Goal: Transaction & Acquisition: Purchase product/service

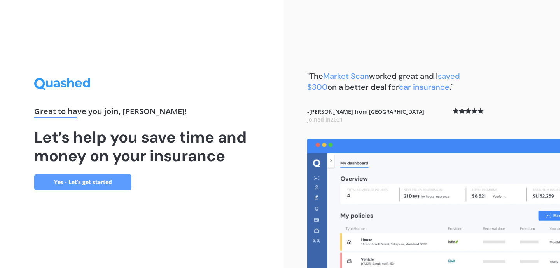
click at [115, 182] on link "Yes - Let’s get started" at bounding box center [82, 183] width 97 height 16
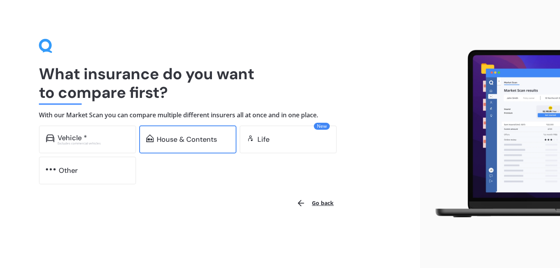
click at [208, 145] on div "House & Contents" at bounding box center [187, 140] width 97 height 28
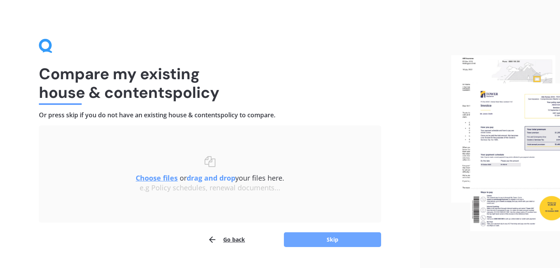
click at [342, 240] on button "Skip" at bounding box center [332, 239] width 97 height 15
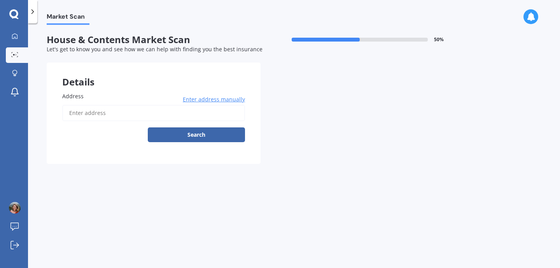
click at [161, 114] on input "Address" at bounding box center [153, 113] width 183 height 16
type input "[STREET_ADDRESS]"
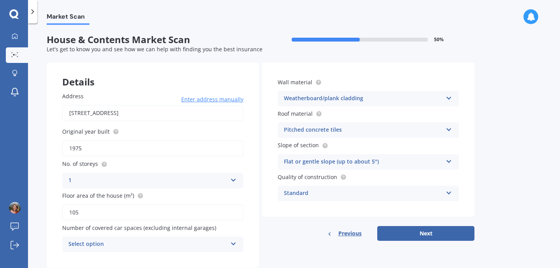
scroll to position [21, 0]
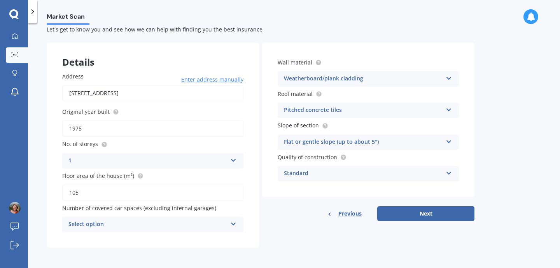
click at [163, 223] on div "Select option" at bounding box center [147, 224] width 159 height 9
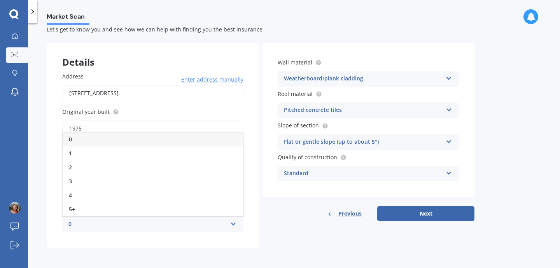
click at [125, 139] on div "0" at bounding box center [153, 140] width 180 height 14
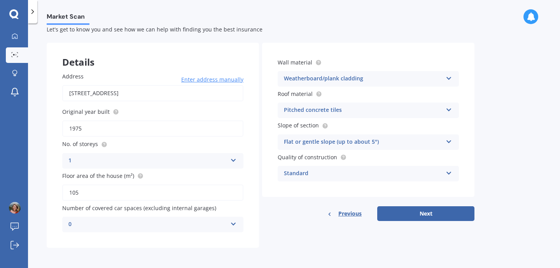
click at [369, 79] on div "Weatherboard/plank cladding" at bounding box center [363, 78] width 159 height 9
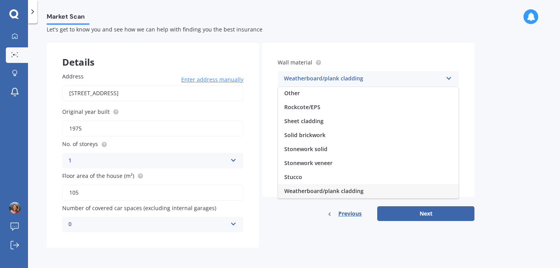
click at [369, 79] on div "Weatherboard/plank cladding" at bounding box center [363, 78] width 159 height 9
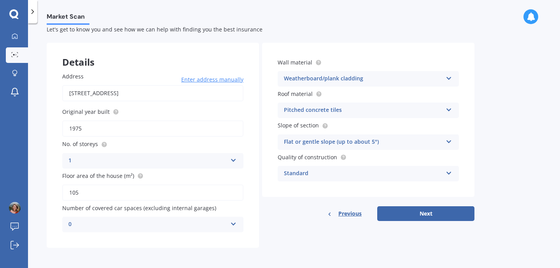
click at [363, 109] on div "Pitched concrete tiles" at bounding box center [363, 110] width 159 height 9
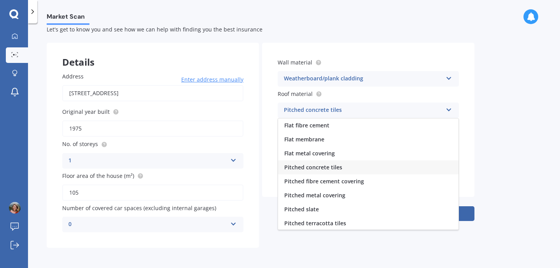
scroll to position [29, 0]
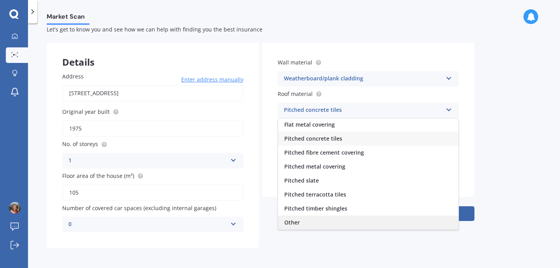
click at [293, 224] on span "Other" at bounding box center [292, 222] width 16 height 7
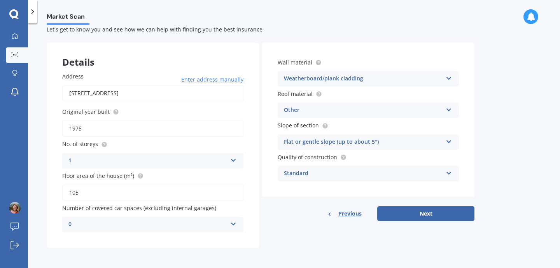
click at [334, 142] on div "Flat or gentle slope (up to about 5°)" at bounding box center [363, 142] width 159 height 9
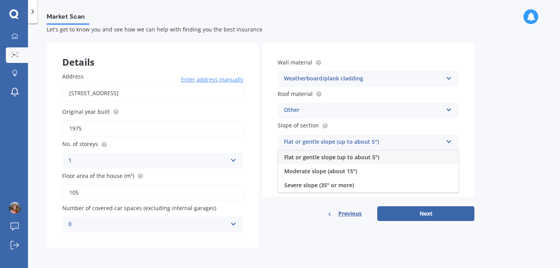
click at [334, 142] on div "Flat or gentle slope (up to about 5°)" at bounding box center [363, 142] width 159 height 9
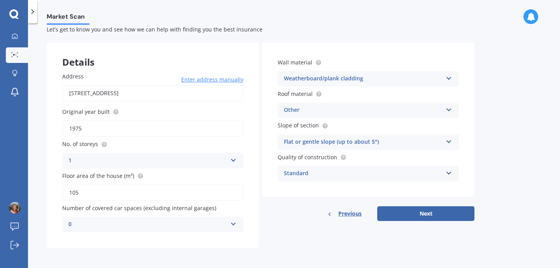
click at [327, 174] on div "Standard" at bounding box center [363, 173] width 159 height 9
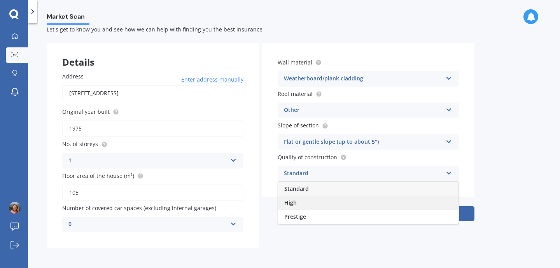
click at [290, 206] on span "High" at bounding box center [290, 202] width 12 height 7
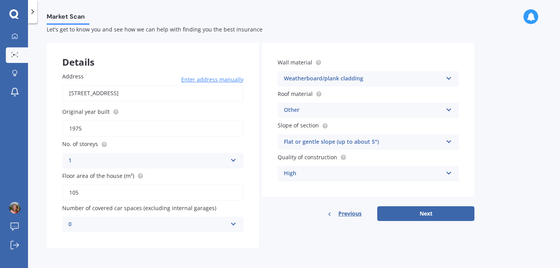
drag, startPoint x: 101, startPoint y: 126, endPoint x: 49, endPoint y: 124, distance: 52.1
click at [49, 125] on div "Address [STREET_ADDRESS] Enter address manually Search Original year built 1975…" at bounding box center [153, 152] width 212 height 191
type input "2015"
click at [168, 148] on label "No. of storeys" at bounding box center [151, 144] width 178 height 8
click at [434, 215] on button "Next" at bounding box center [425, 213] width 97 height 15
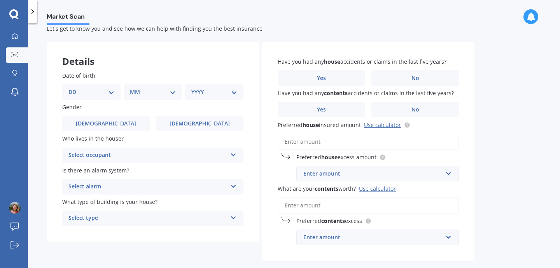
scroll to position [0, 0]
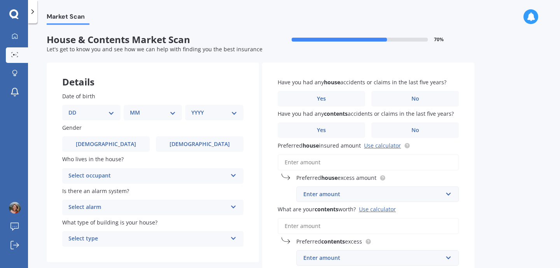
click at [95, 111] on select "DD 01 02 03 04 05 06 07 08 09 10 11 12 13 14 15 16 17 18 19 20 21 22 23 24 25 2…" at bounding box center [91, 112] width 46 height 9
select select "12"
click at [75, 108] on select "DD 01 02 03 04 05 06 07 08 09 10 11 12 13 14 15 16 17 18 19 20 21 22 23 24 25 2…" at bounding box center [91, 112] width 46 height 9
click at [158, 116] on select "MM 01 02 03 04 05 06 07 08 09 10 11 12" at bounding box center [154, 112] width 43 height 9
select select "02"
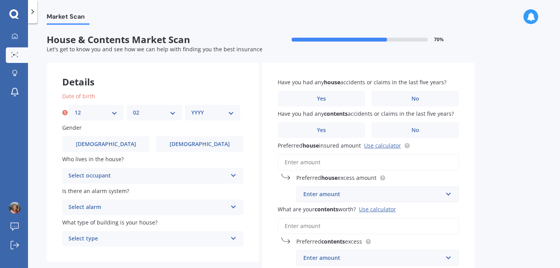
click at [133, 108] on select "MM 01 02 03 04 05 06 07 08 09 10 11 12" at bounding box center [154, 112] width 43 height 9
click at [201, 112] on select "YYYY 2009 2008 2007 2006 2005 2004 2003 2002 2001 2000 1999 1998 1997 1996 1995…" at bounding box center [212, 112] width 43 height 9
select select "1994"
click at [191, 108] on select "YYYY 2009 2008 2007 2006 2005 2004 2003 2002 2001 2000 1999 1998 1997 1996 1995…" at bounding box center [212, 112] width 43 height 9
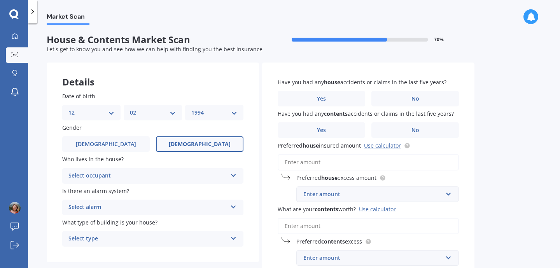
click at [192, 151] on label "[DEMOGRAPHIC_DATA]" at bounding box center [199, 144] width 87 height 16
click at [0, 0] on input "[DEMOGRAPHIC_DATA]" at bounding box center [0, 0] width 0 height 0
click at [150, 169] on div "Select occupant Owner Owner + Boarder" at bounding box center [152, 176] width 181 height 16
click at [140, 190] on div "Owner" at bounding box center [153, 191] width 180 height 14
click at [133, 207] on div "Select alarm" at bounding box center [147, 207] width 159 height 9
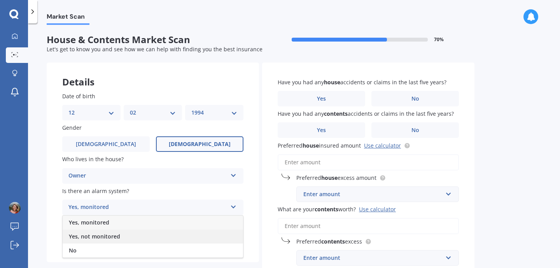
click at [114, 239] on span "Yes, not monitored" at bounding box center [94, 236] width 51 height 7
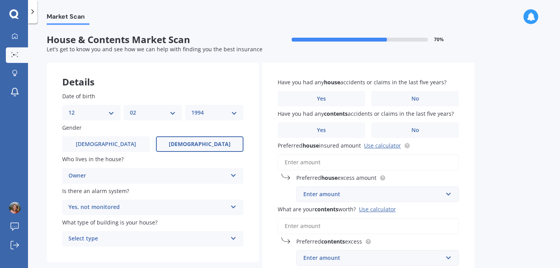
click at [136, 241] on div "Select type" at bounding box center [147, 238] width 159 height 9
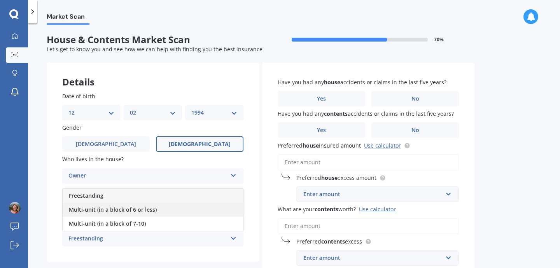
click at [137, 213] on span "Multi-unit (in a block of 6 or less)" at bounding box center [113, 209] width 88 height 7
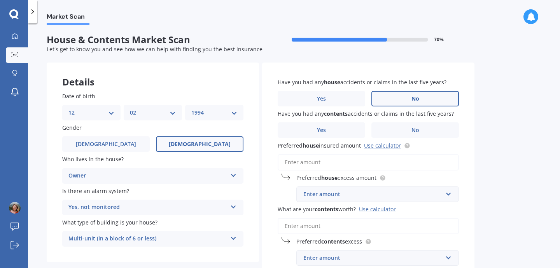
click at [411, 100] on span "No" at bounding box center [415, 99] width 8 height 7
click at [0, 0] on input "No" at bounding box center [0, 0] width 0 height 0
click at [422, 128] on label "No" at bounding box center [414, 130] width 87 height 16
click at [0, 0] on input "No" at bounding box center [0, 0] width 0 height 0
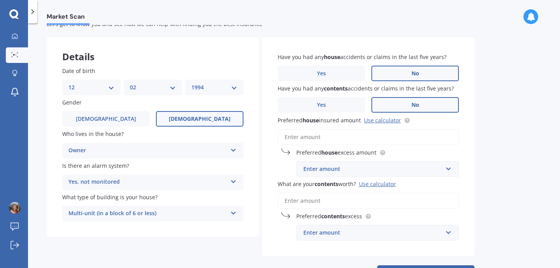
scroll to position [27, 0]
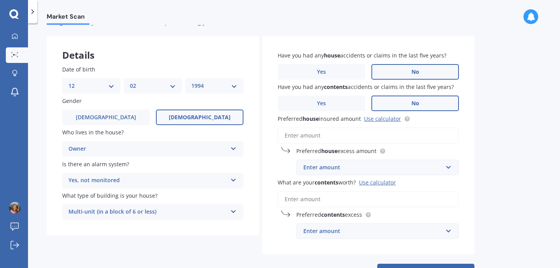
click at [354, 135] on input "Preferred house insured amount Use calculator" at bounding box center [368, 136] width 181 height 16
click at [379, 121] on link "Use calculator" at bounding box center [382, 118] width 37 height 7
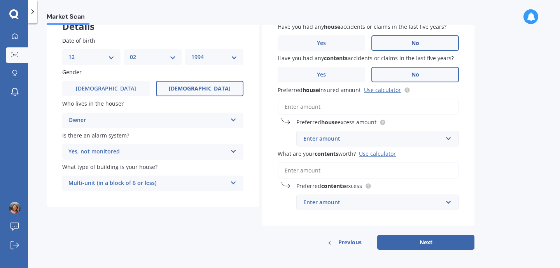
scroll to position [56, 0]
click at [347, 105] on input "Preferred house insured amount Use calculator" at bounding box center [368, 106] width 181 height 16
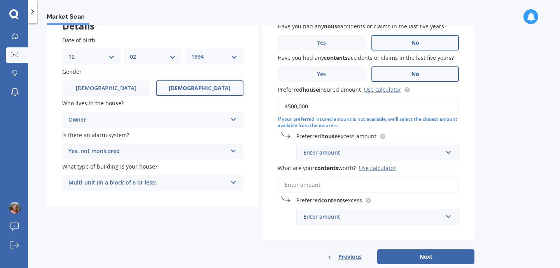
type input "$500,000"
click at [485, 129] on div "Market Scan House & Contents Market Scan 70 % Let's get to know you and see how…" at bounding box center [294, 147] width 532 height 245
click at [323, 102] on input "$500,000" at bounding box center [368, 106] width 181 height 16
click at [349, 155] on div "Enter amount" at bounding box center [372, 153] width 139 height 9
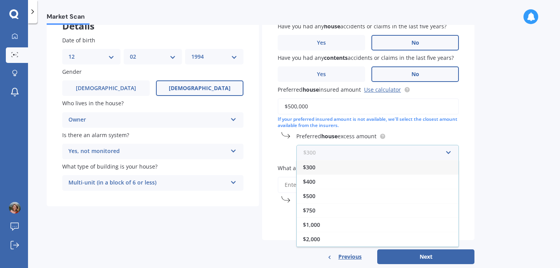
scroll to position [73, 0]
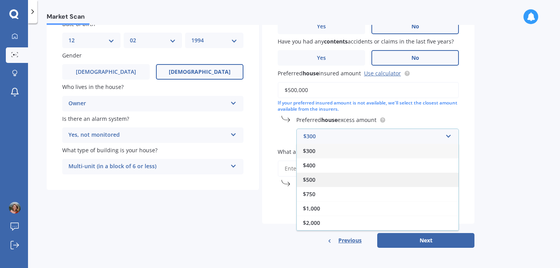
click at [319, 178] on div "$500" at bounding box center [378, 180] width 162 height 14
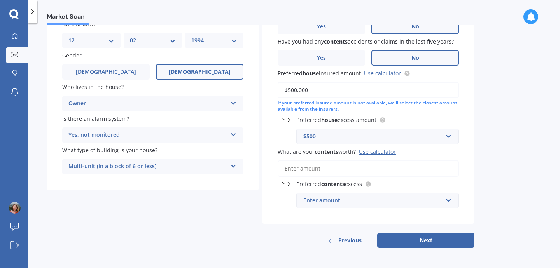
click at [327, 168] on input "What are your contents worth? Use calculator" at bounding box center [368, 169] width 181 height 16
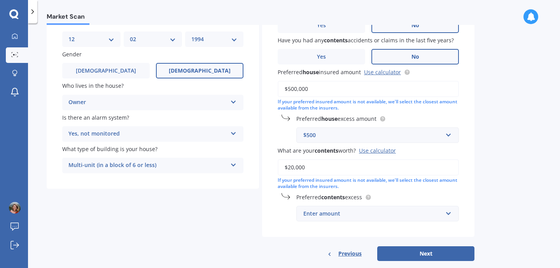
type input "$20,000"
click at [351, 217] on div "Enter amount" at bounding box center [372, 214] width 139 height 9
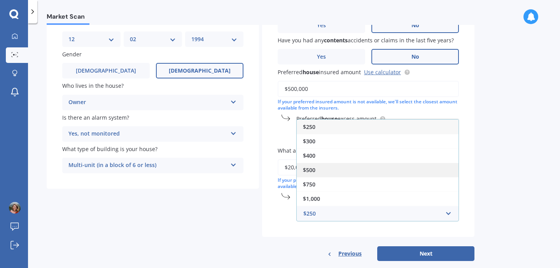
click at [325, 173] on div "$500" at bounding box center [378, 170] width 162 height 14
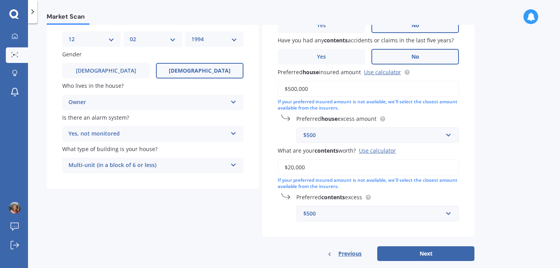
scroll to position [88, 0]
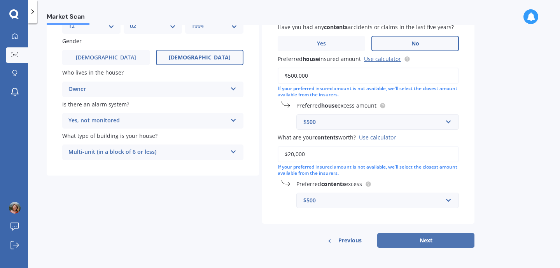
click at [422, 243] on button "Next" at bounding box center [425, 240] width 97 height 15
select select "12"
select select "02"
select select "1994"
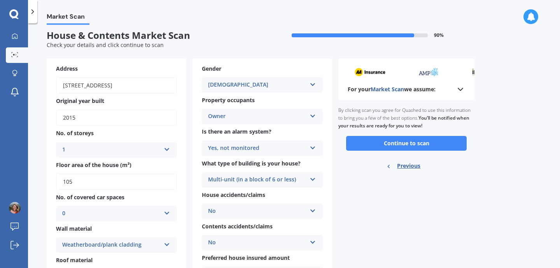
scroll to position [0, 0]
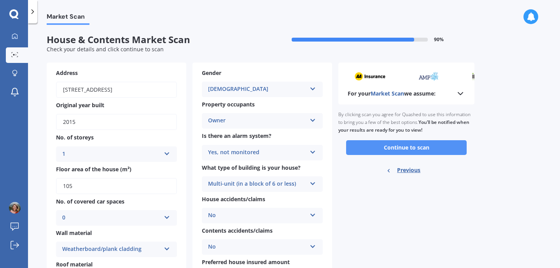
click at [398, 151] on button "Continue to scan" at bounding box center [406, 147] width 121 height 15
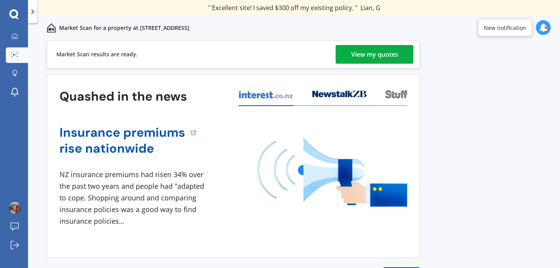
click at [376, 49] on div "View my quotes" at bounding box center [374, 54] width 47 height 19
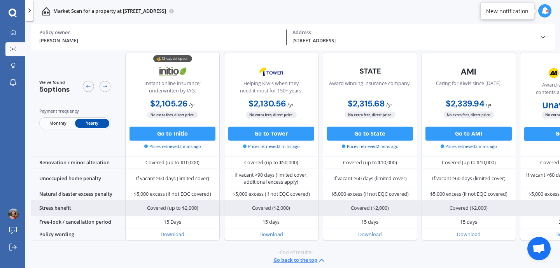
scroll to position [349, 0]
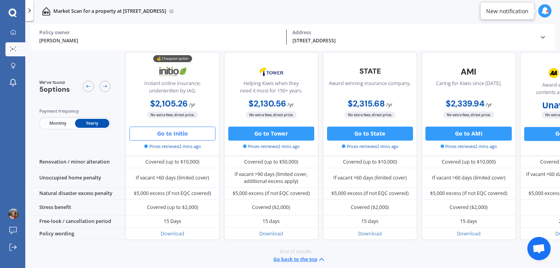
click at [180, 136] on button "Go to Initio" at bounding box center [172, 133] width 86 height 14
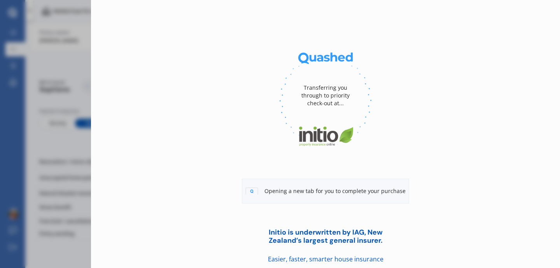
scroll to position [30, 0]
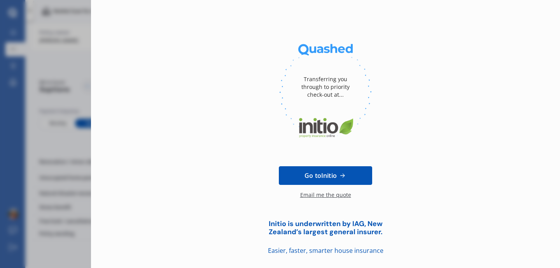
click at [42, 162] on div "Transferring you through to priority check-out at... Go to Initio Email me the …" at bounding box center [280, 134] width 560 height 268
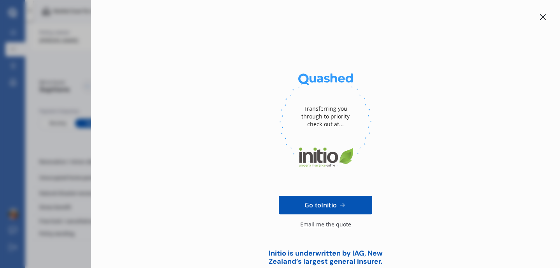
click at [72, 139] on div "Transferring you through to priority check-out at... Go to Initio Email me the …" at bounding box center [280, 134] width 560 height 268
click at [540, 14] on icon at bounding box center [543, 17] width 6 height 6
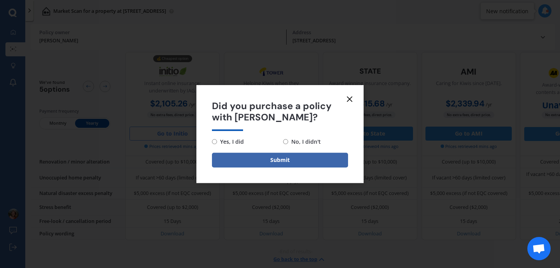
click at [348, 96] on icon at bounding box center [349, 98] width 9 height 9
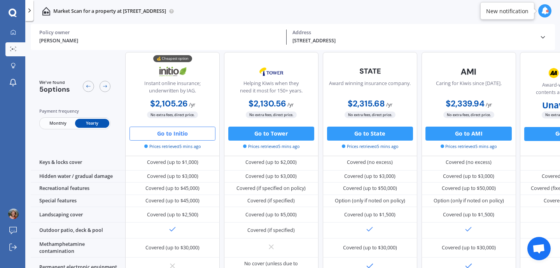
scroll to position [13, 0]
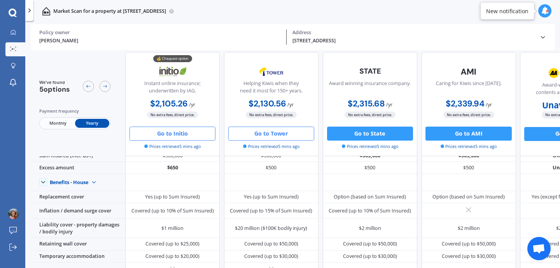
click at [264, 137] on button "Go to Tower" at bounding box center [271, 133] width 86 height 14
